Goal: Task Accomplishment & Management: Manage account settings

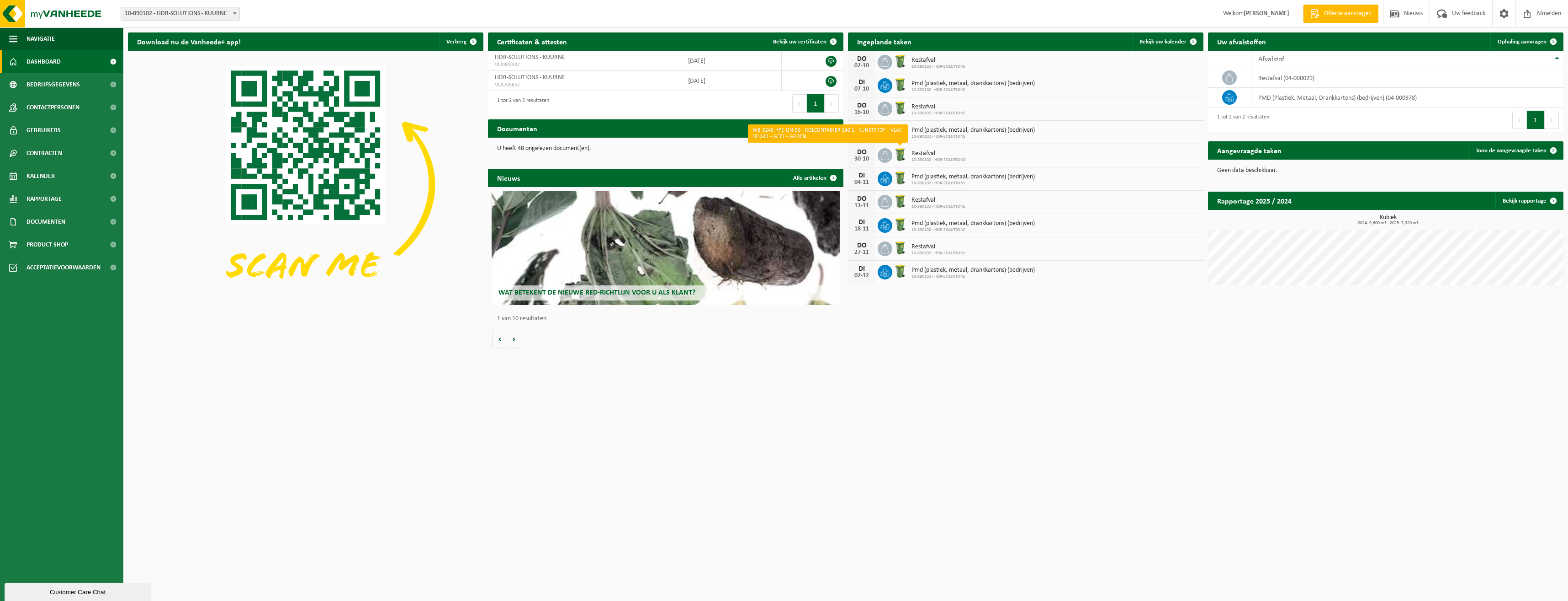
click at [899, 152] on img at bounding box center [900, 154] width 15 height 15
click at [861, 156] on div "30-10" at bounding box center [861, 158] width 18 height 6
click at [860, 152] on div "DO" at bounding box center [861, 152] width 18 height 8
click at [926, 156] on span "Restafval" at bounding box center [938, 153] width 54 height 8
click at [885, 155] on icon at bounding box center [885, 155] width 9 height 9
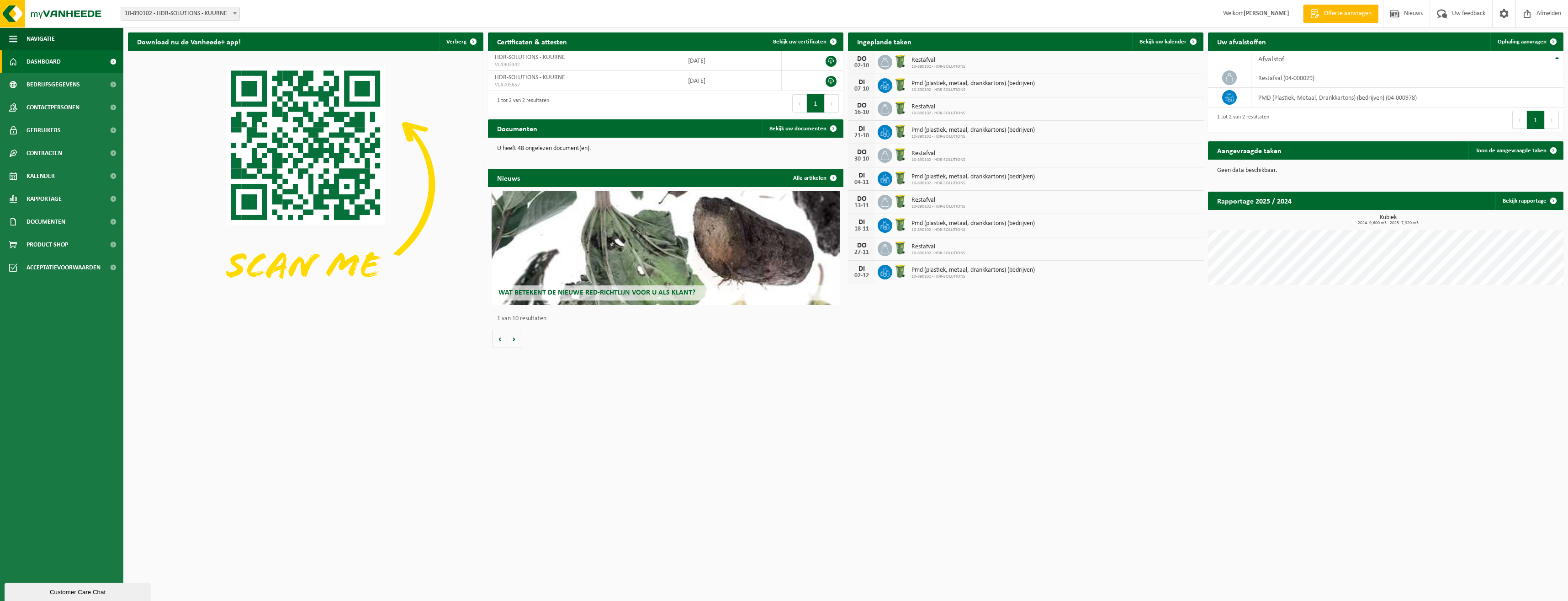
click at [901, 156] on img at bounding box center [900, 154] width 15 height 15
click at [941, 159] on span "10-890102 - HDR-SOLUTIONS" at bounding box center [938, 160] width 54 height 5
click at [862, 153] on div "DO" at bounding box center [861, 152] width 18 height 8
click at [1189, 37] on span at bounding box center [1193, 41] width 18 height 18
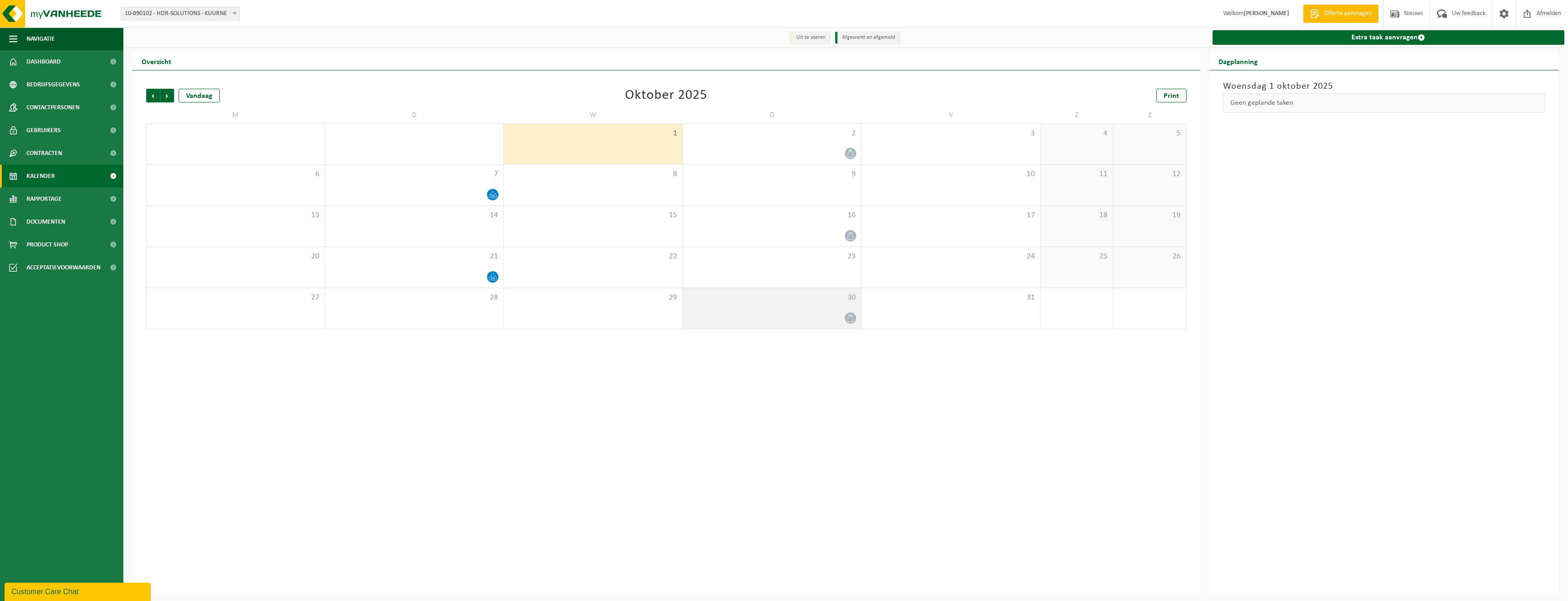
click at [825, 312] on div "30" at bounding box center [772, 309] width 179 height 41
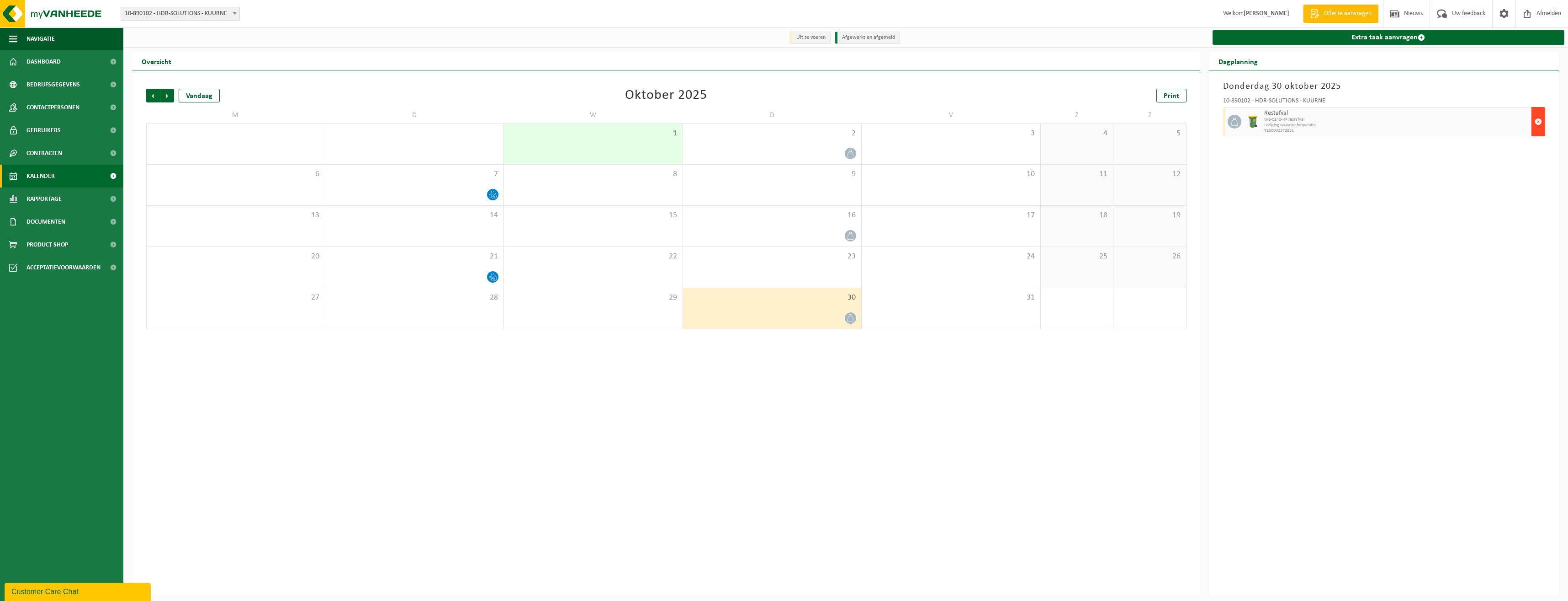
click at [1539, 123] on span "button" at bounding box center [1538, 121] width 8 height 18
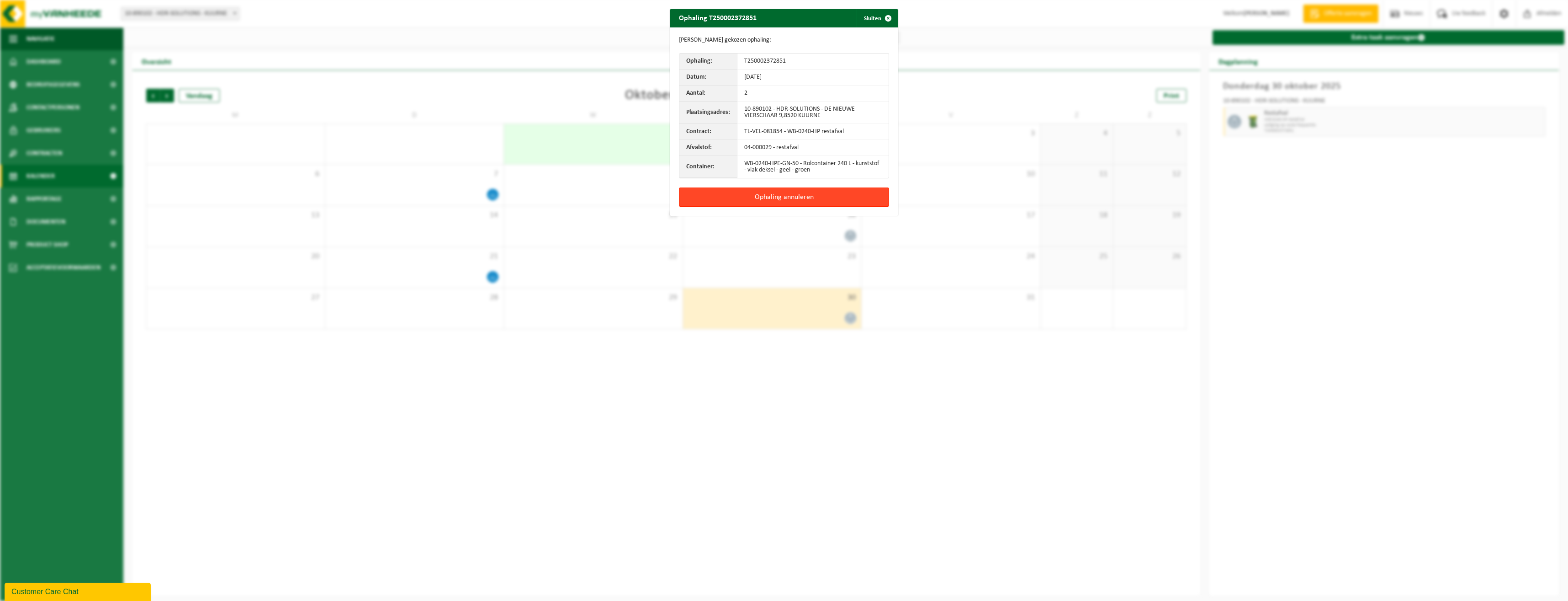
click at [772, 193] on button "Ophaling annuleren" at bounding box center [784, 197] width 210 height 19
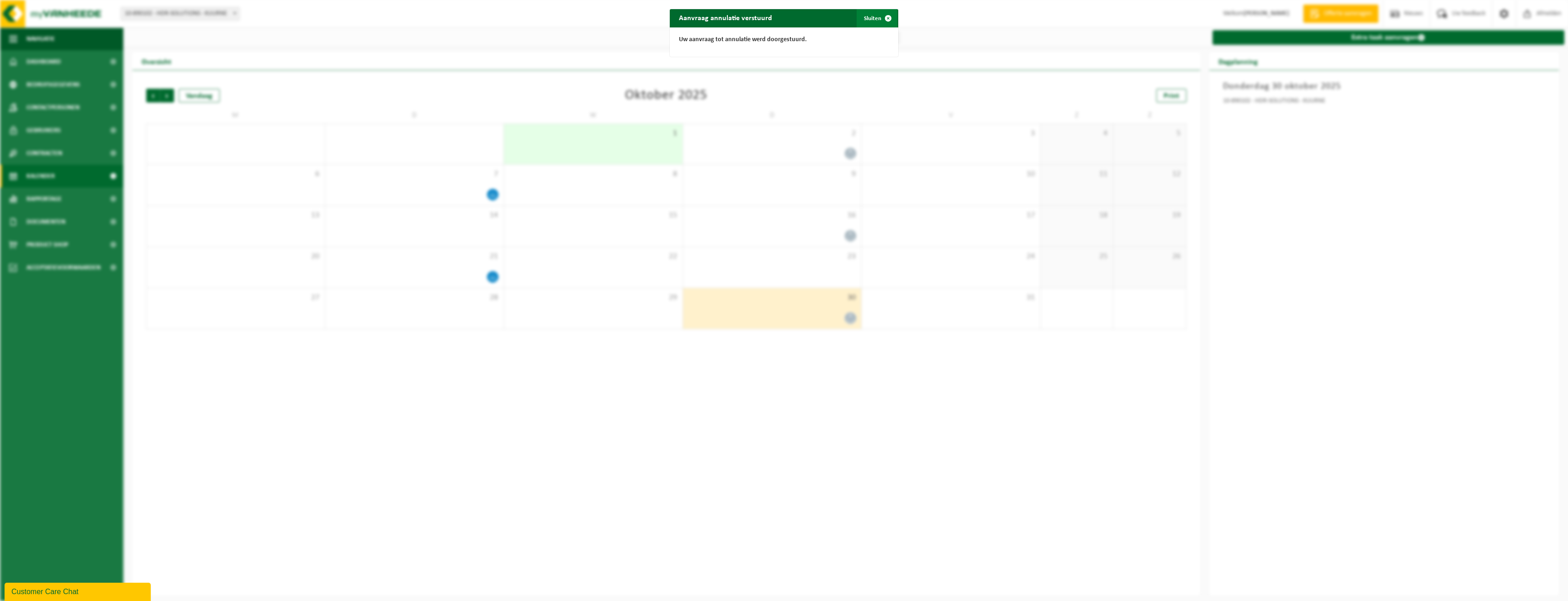
click at [885, 14] on span "button" at bounding box center [888, 18] width 18 height 18
